Goal: Book appointment/travel/reservation

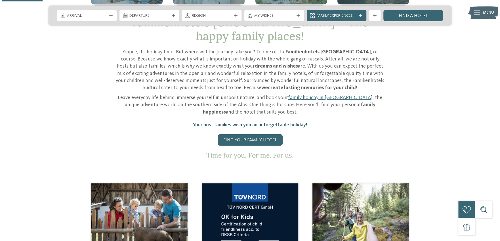
scroll to position [199, 0]
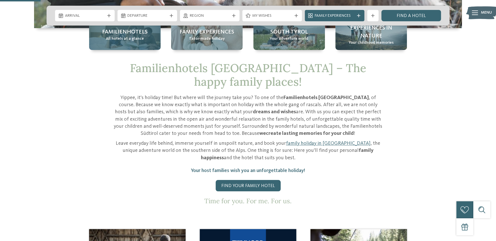
click at [123, 37] on span "All hotels at a glance" at bounding box center [125, 39] width 38 height 6
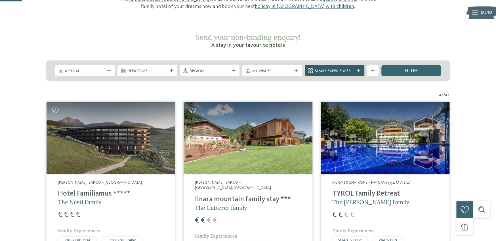
click at [359, 69] on icon at bounding box center [358, 70] width 3 height 3
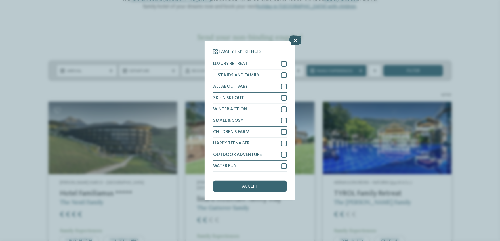
click at [291, 39] on icon at bounding box center [295, 40] width 12 height 10
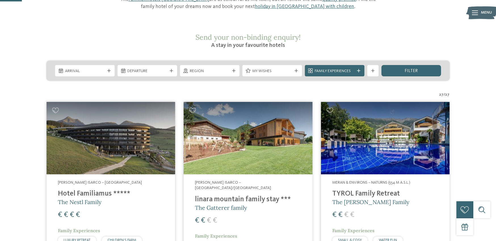
drag, startPoint x: 399, startPoint y: 55, endPoint x: 409, endPoint y: 58, distance: 10.0
click at [400, 65] on div "filter" at bounding box center [411, 70] width 60 height 11
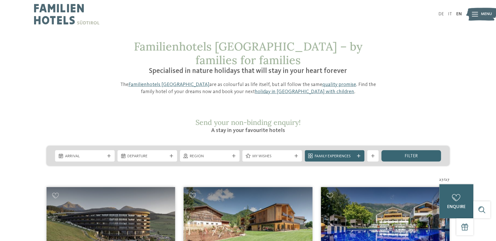
click at [274, 153] on span "My wishes" at bounding box center [272, 156] width 40 height 6
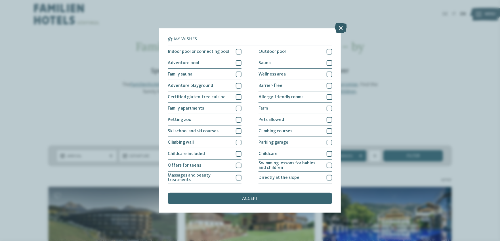
click at [339, 28] on icon at bounding box center [341, 28] width 12 height 10
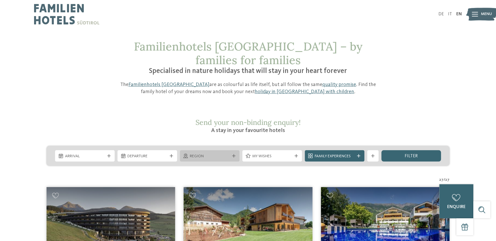
click at [221, 153] on span "Region" at bounding box center [210, 156] width 40 height 6
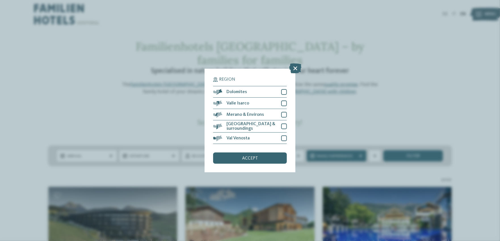
click at [294, 69] on icon at bounding box center [295, 69] width 12 height 10
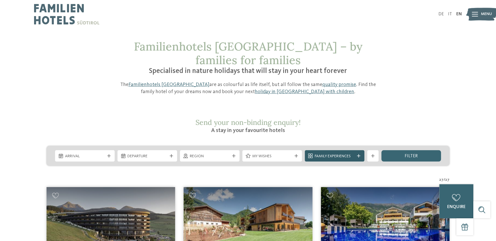
click at [322, 153] on span "Family Experiences" at bounding box center [335, 156] width 40 height 6
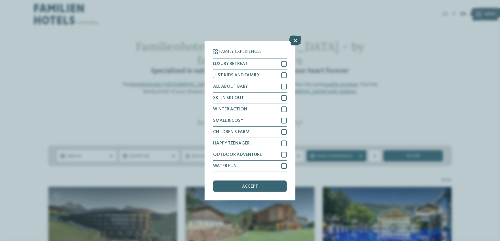
click at [295, 39] on icon at bounding box center [295, 40] width 12 height 10
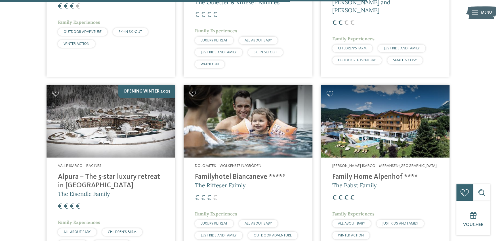
scroll to position [1447, 0]
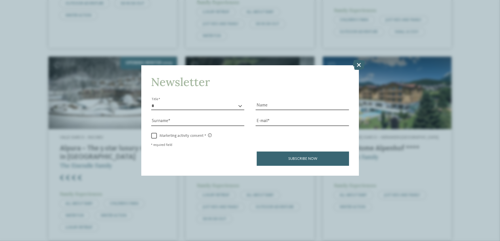
click at [359, 62] on icon at bounding box center [359, 65] width 12 height 10
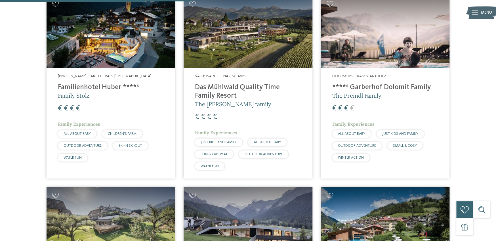
scroll to position [737, 0]
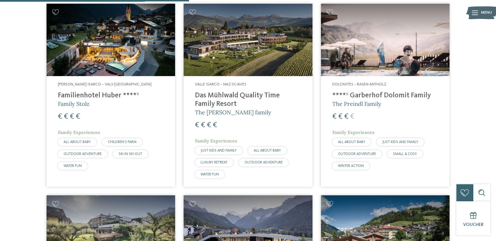
click at [197, 91] on h4 "Das Mühlwald Quality Time Family Resort" at bounding box center [248, 99] width 106 height 17
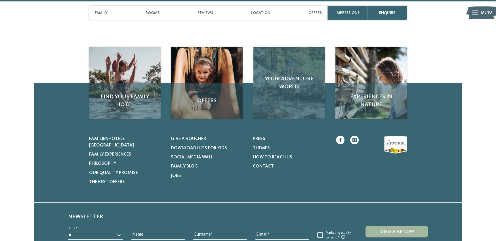
scroll to position [1849, 0]
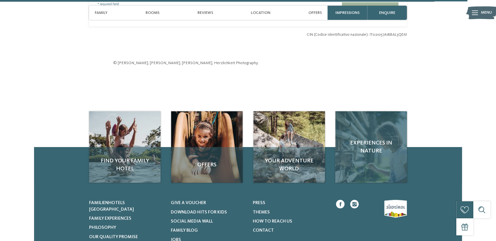
click at [364, 137] on div "Experiences in nature" at bounding box center [370, 146] width 71 height 71
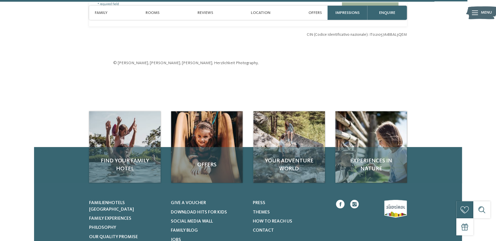
scroll to position [1849, 0]
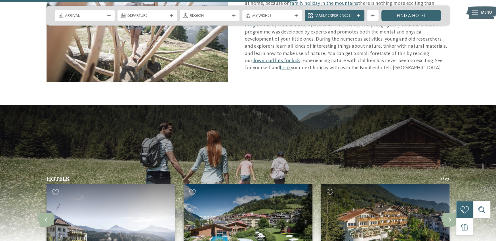
scroll to position [993, 0]
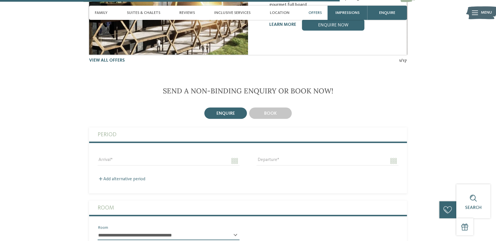
scroll to position [1304, 0]
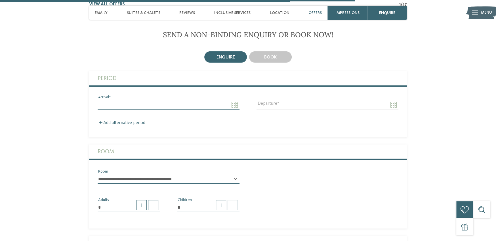
click at [107, 102] on input "Arrival" at bounding box center [169, 105] width 142 height 10
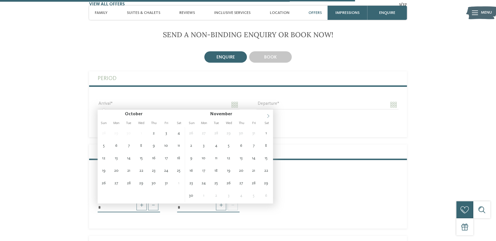
click at [267, 114] on icon at bounding box center [268, 116] width 4 height 4
type input "****"
click at [267, 114] on icon at bounding box center [268, 116] width 4 height 4
type input "****"
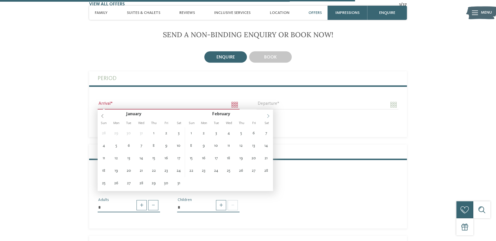
click at [267, 114] on icon at bounding box center [268, 116] width 4 height 4
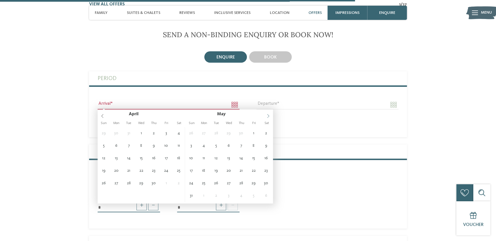
click at [267, 114] on icon at bounding box center [268, 116] width 4 height 4
click at [268, 114] on icon at bounding box center [268, 116] width 2 height 4
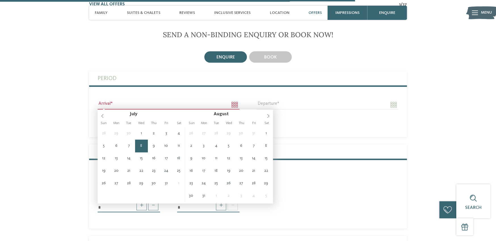
type input "**********"
type input "****"
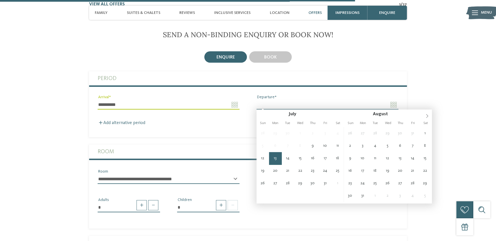
type input "**********"
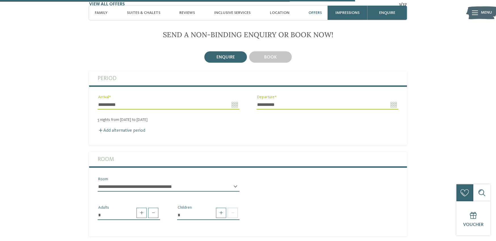
click at [123, 186] on select "**********" at bounding box center [169, 187] width 142 height 10
click at [319, 207] on div "* Adults * Children" at bounding box center [248, 210] width 318 height 28
click at [146, 11] on span "Suites & Chalets" at bounding box center [143, 12] width 33 height 5
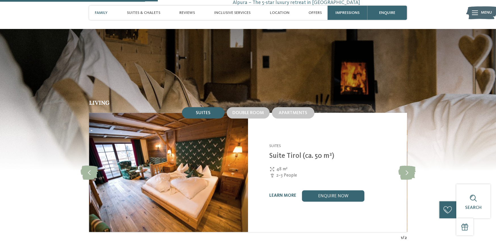
scroll to position [576, 0]
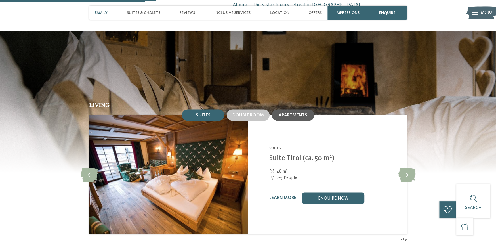
click at [295, 114] on span "Apartments" at bounding box center [293, 115] width 29 height 5
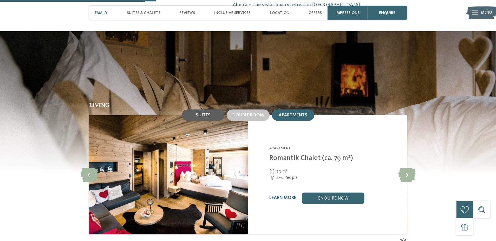
click at [203, 115] on span "Suites" at bounding box center [203, 115] width 15 height 5
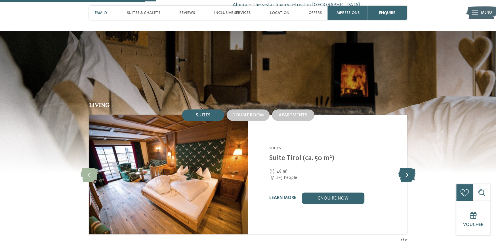
click at [410, 174] on icon at bounding box center [406, 174] width 17 height 14
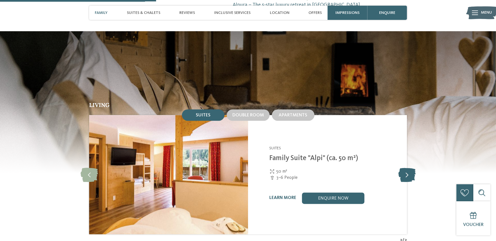
click at [410, 174] on icon at bounding box center [406, 174] width 17 height 14
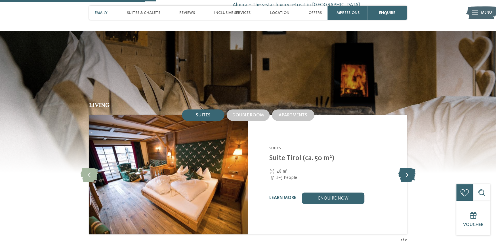
click at [410, 174] on icon at bounding box center [406, 174] width 17 height 14
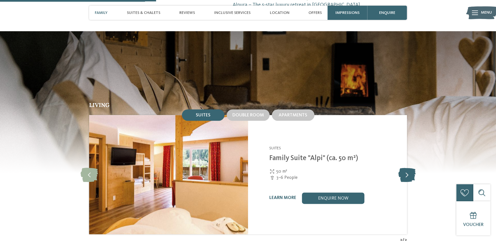
click at [410, 174] on icon at bounding box center [406, 174] width 17 height 14
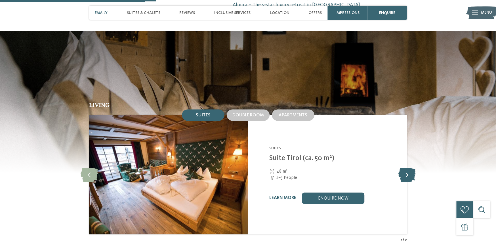
click at [411, 174] on icon at bounding box center [406, 174] width 17 height 14
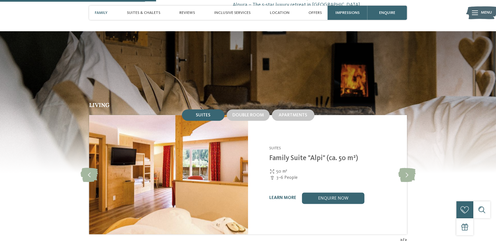
drag, startPoint x: 246, startPoint y: 115, endPoint x: 330, endPoint y: 132, distance: 86.2
click at [246, 115] on span "Double room" at bounding box center [247, 115] width 31 height 5
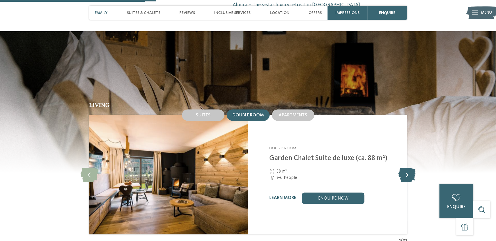
click at [407, 175] on icon at bounding box center [406, 174] width 17 height 14
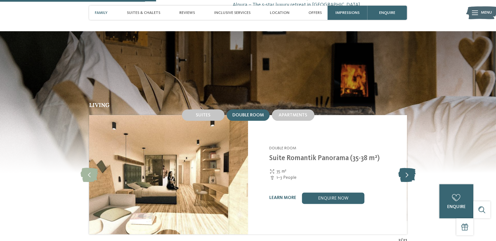
click at [407, 175] on icon at bounding box center [406, 174] width 17 height 14
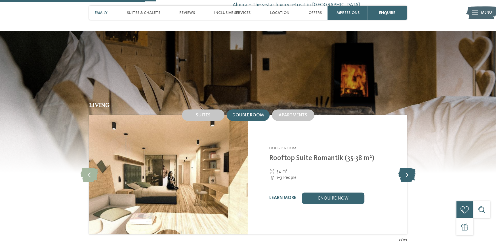
click at [407, 175] on icon at bounding box center [406, 174] width 17 height 14
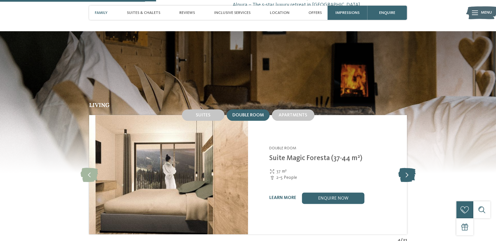
click at [407, 175] on icon at bounding box center [406, 174] width 17 height 14
click at [408, 175] on icon at bounding box center [406, 174] width 17 height 14
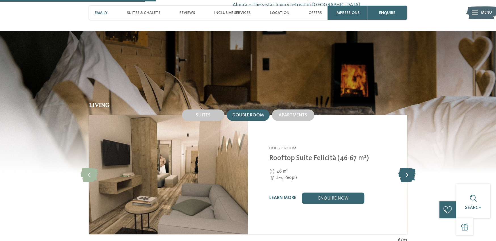
click at [408, 175] on icon at bounding box center [406, 174] width 17 height 14
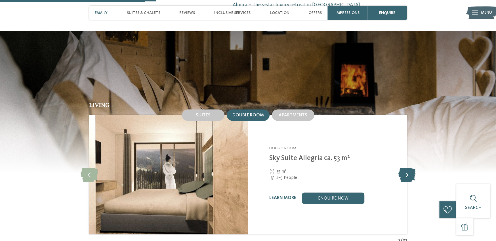
click at [408, 175] on icon at bounding box center [406, 174] width 17 height 14
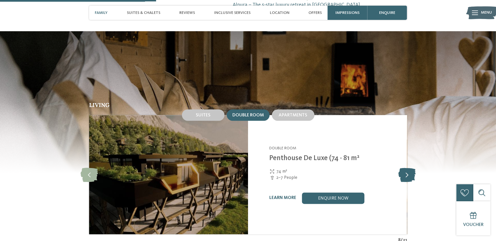
click at [408, 175] on icon at bounding box center [406, 174] width 17 height 14
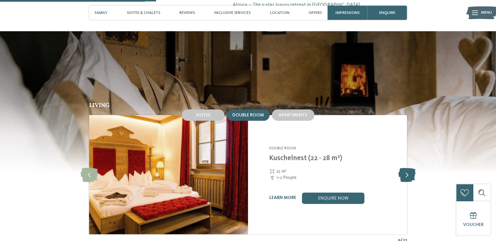
click at [406, 174] on icon at bounding box center [406, 174] width 17 height 14
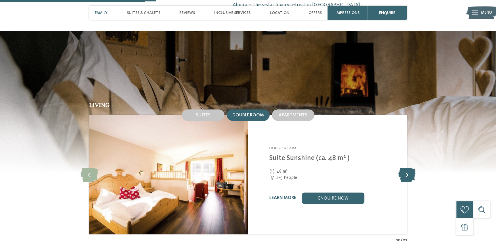
click at [406, 174] on icon at bounding box center [406, 174] width 17 height 14
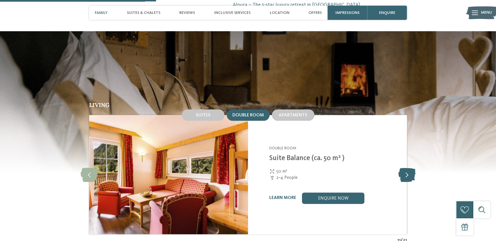
click at [406, 174] on icon at bounding box center [406, 174] width 17 height 14
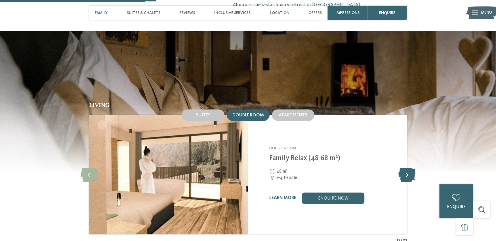
click at [406, 174] on icon at bounding box center [406, 174] width 17 height 14
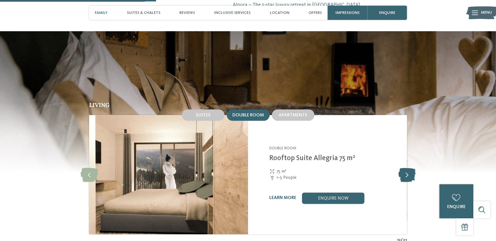
click at [407, 174] on icon at bounding box center [406, 174] width 17 height 14
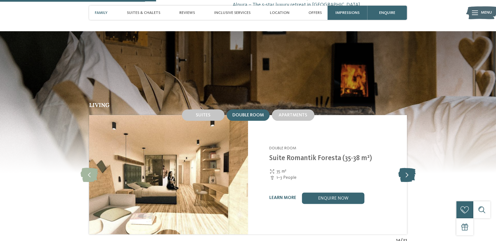
click at [407, 174] on icon at bounding box center [406, 174] width 17 height 14
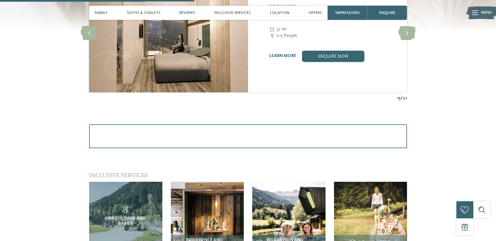
scroll to position [633, 0]
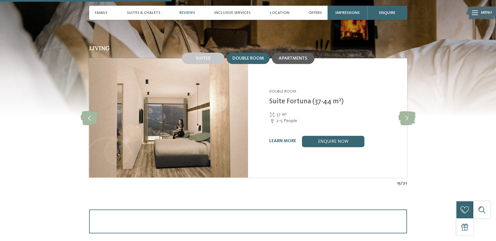
click at [289, 60] on span "Apartments" at bounding box center [293, 58] width 29 height 5
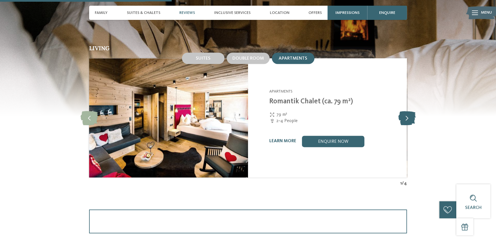
click at [406, 114] on icon at bounding box center [406, 118] width 17 height 14
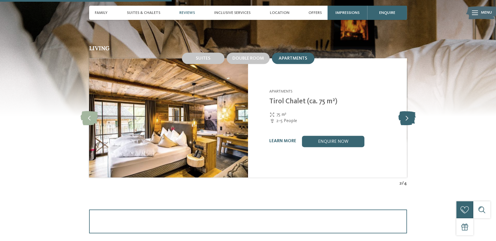
click at [406, 114] on icon at bounding box center [406, 118] width 17 height 14
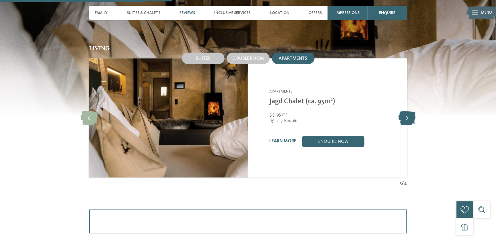
click at [406, 114] on icon at bounding box center [406, 118] width 17 height 14
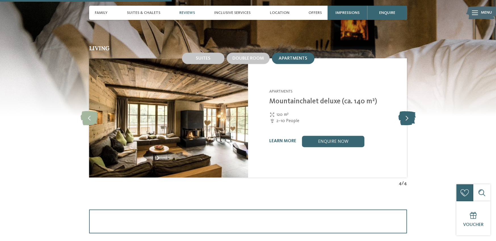
click at [406, 114] on icon at bounding box center [406, 118] width 17 height 14
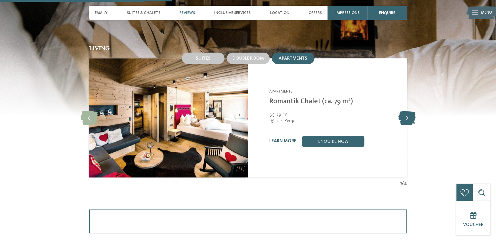
click at [406, 114] on icon at bounding box center [406, 118] width 17 height 14
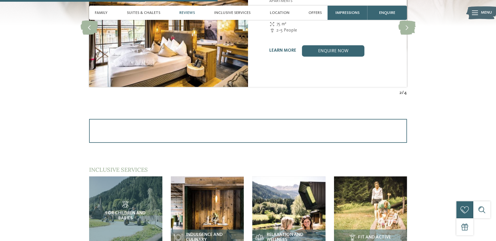
scroll to position [661, 0]
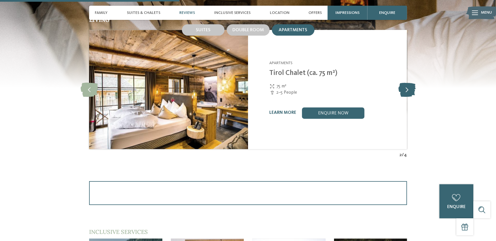
click at [403, 88] on icon at bounding box center [406, 89] width 17 height 14
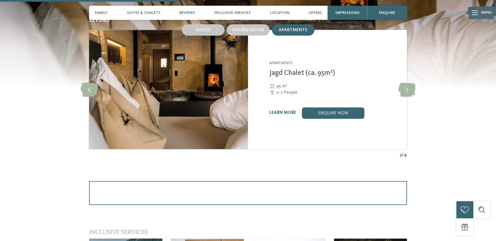
click at [196, 92] on img at bounding box center [168, 89] width 159 height 119
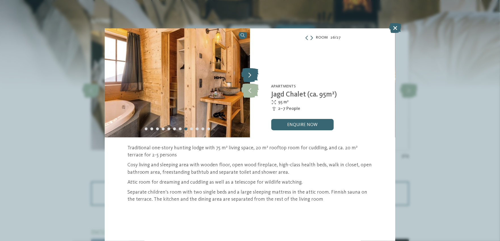
click at [250, 76] on icon at bounding box center [249, 75] width 17 height 14
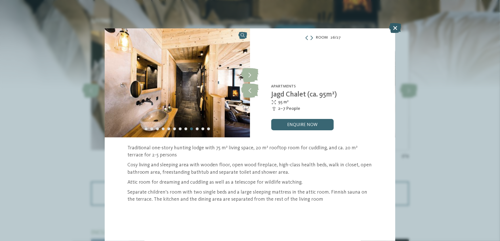
click at [394, 27] on icon at bounding box center [395, 28] width 12 height 10
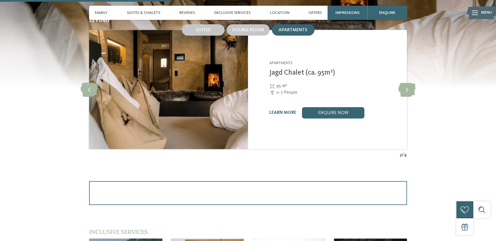
scroll to position [548, 0]
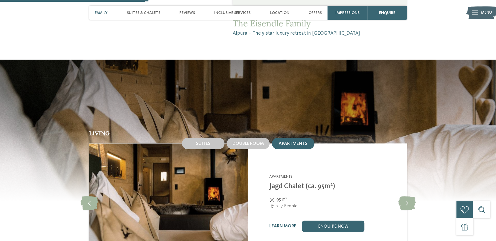
drag, startPoint x: 243, startPoint y: 145, endPoint x: 263, endPoint y: 150, distance: 20.8
click at [243, 145] on span "Double room" at bounding box center [247, 143] width 31 height 5
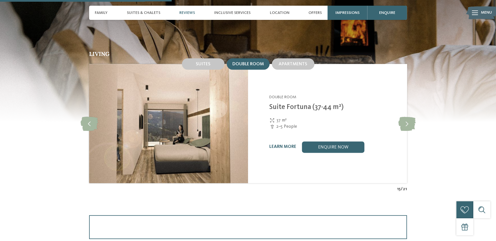
scroll to position [633, 0]
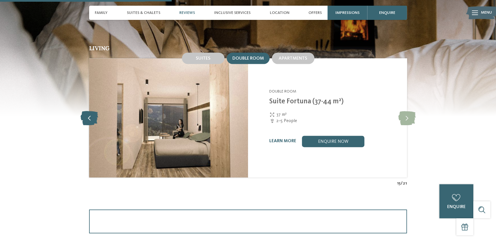
click at [89, 117] on icon at bounding box center [89, 118] width 17 height 14
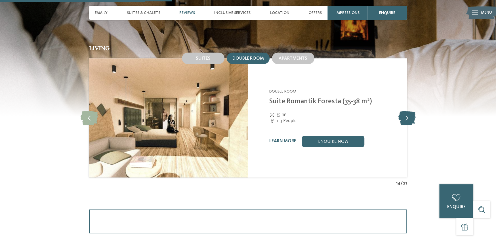
click at [406, 114] on icon at bounding box center [406, 118] width 17 height 14
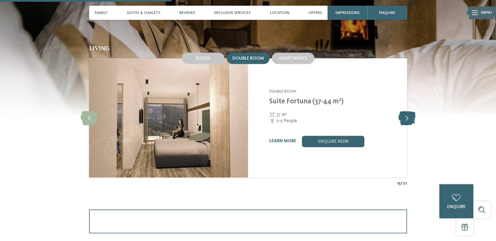
click at [405, 114] on icon at bounding box center [406, 118] width 17 height 14
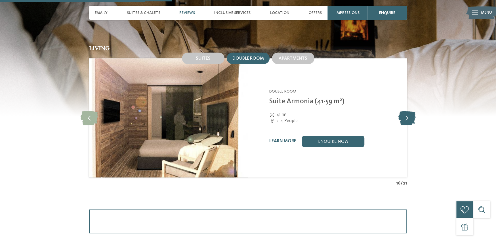
click at [405, 114] on icon at bounding box center [406, 118] width 17 height 14
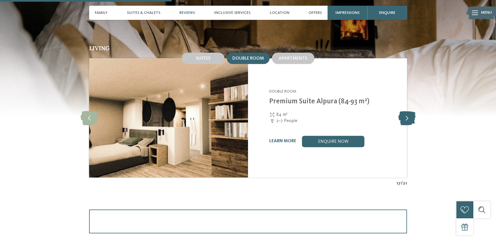
click at [405, 114] on icon at bounding box center [406, 118] width 17 height 14
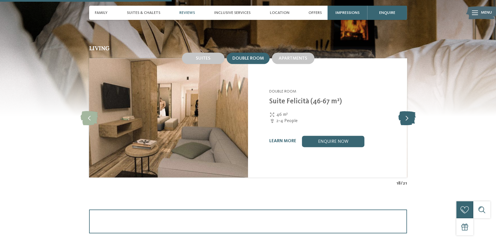
click at [405, 114] on icon at bounding box center [406, 118] width 17 height 14
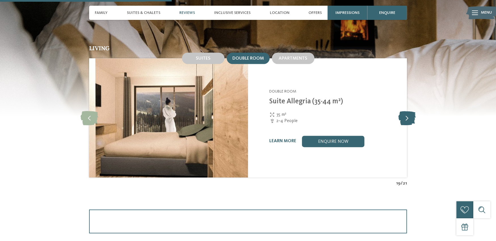
click at [405, 114] on icon at bounding box center [406, 118] width 17 height 14
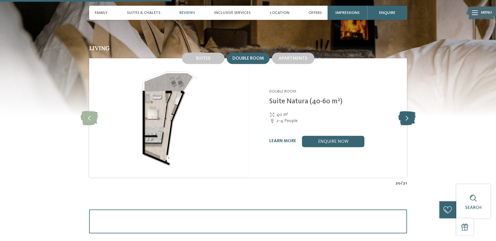
click at [405, 114] on icon at bounding box center [406, 118] width 17 height 14
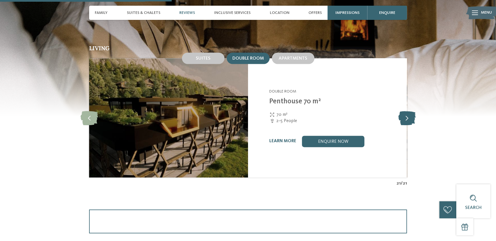
click at [406, 114] on icon at bounding box center [406, 118] width 17 height 14
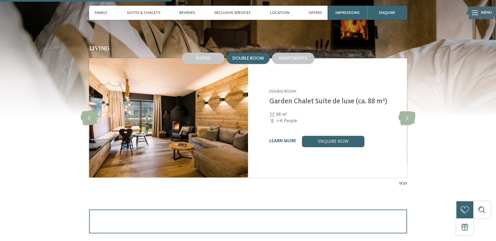
drag, startPoint x: 273, startPoint y: 139, endPoint x: 403, endPoint y: 148, distance: 129.7
click at [273, 139] on link "learn more" at bounding box center [282, 141] width 27 height 5
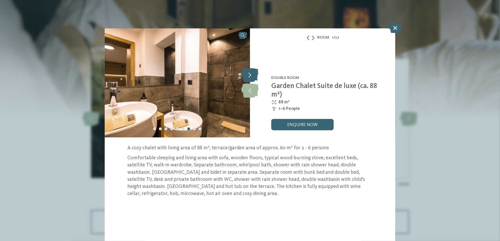
click at [251, 75] on icon at bounding box center [249, 75] width 17 height 14
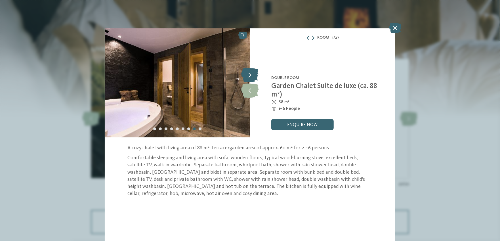
click at [251, 75] on icon at bounding box center [249, 75] width 17 height 14
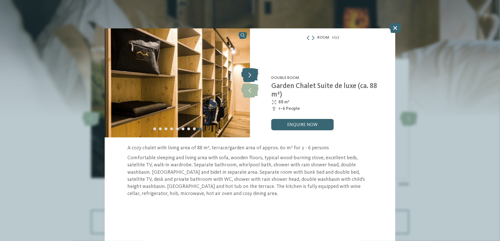
click at [251, 75] on icon at bounding box center [249, 75] width 17 height 14
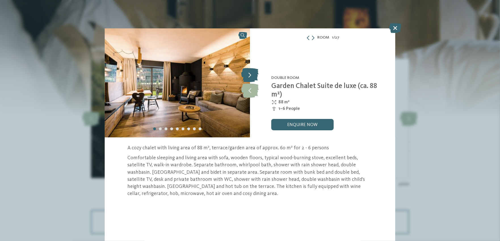
click at [251, 75] on icon at bounding box center [249, 75] width 17 height 14
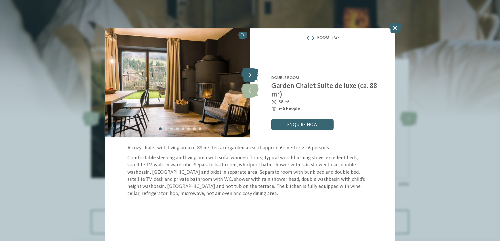
click at [251, 75] on icon at bounding box center [249, 75] width 17 height 14
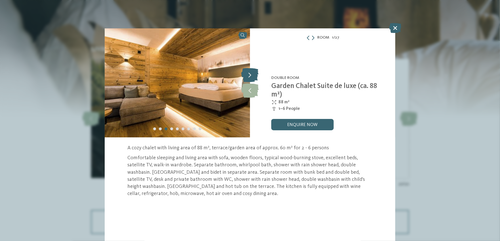
click at [252, 75] on icon at bounding box center [249, 75] width 17 height 14
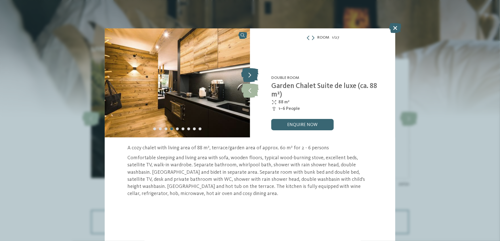
click at [252, 75] on icon at bounding box center [249, 75] width 17 height 14
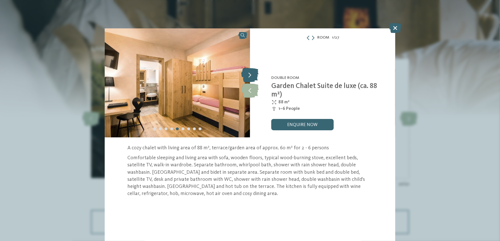
click at [252, 75] on icon at bounding box center [249, 75] width 17 height 14
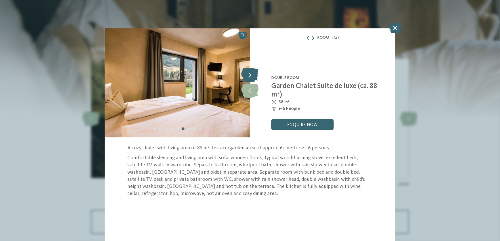
click at [252, 75] on icon at bounding box center [249, 75] width 17 height 14
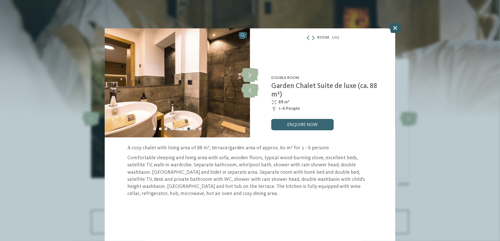
click at [395, 26] on icon at bounding box center [395, 28] width 12 height 10
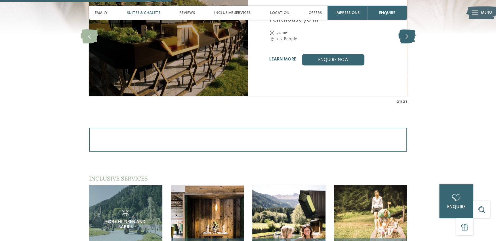
scroll to position [633, 0]
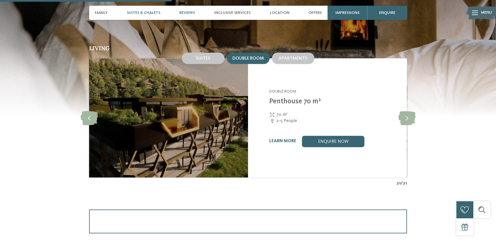
click at [183, 13] on span "Reviews" at bounding box center [187, 12] width 16 height 5
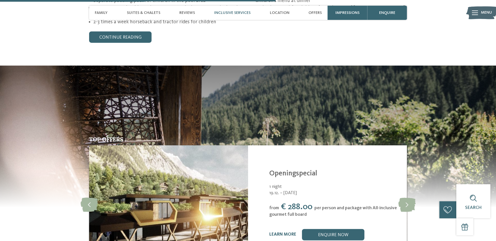
scroll to position [1009, 0]
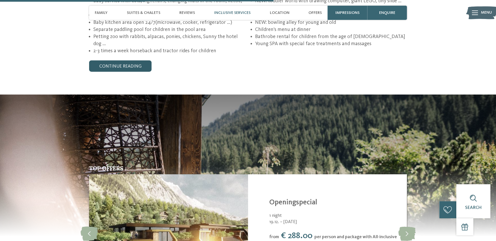
drag, startPoint x: 136, startPoint y: 65, endPoint x: 144, endPoint y: 66, distance: 7.7
click at [136, 65] on link "continue reading" at bounding box center [120, 65] width 62 height 11
